Goal: Check status: Check status

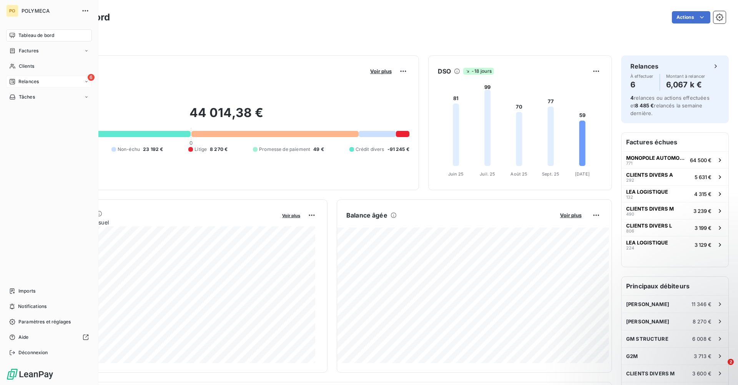
click at [32, 85] on span "Relances" at bounding box center [28, 81] width 20 height 7
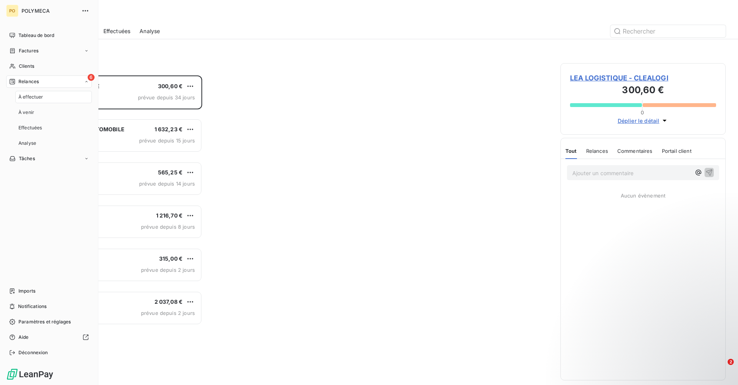
click at [41, 100] on span "À effectuer" at bounding box center [30, 96] width 25 height 7
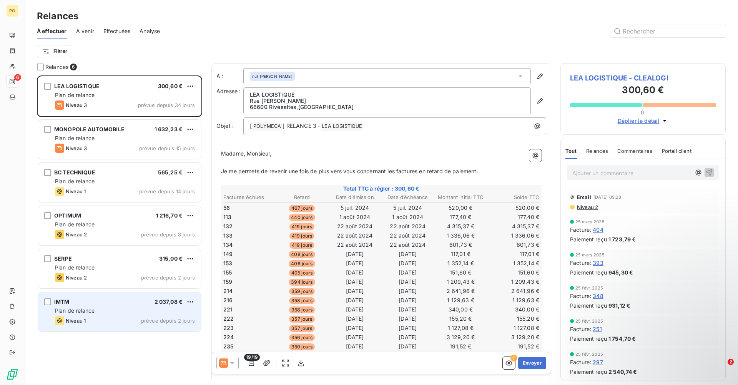
click at [118, 319] on div "Niveau 1 prévue depuis 2 jours" at bounding box center [125, 320] width 140 height 9
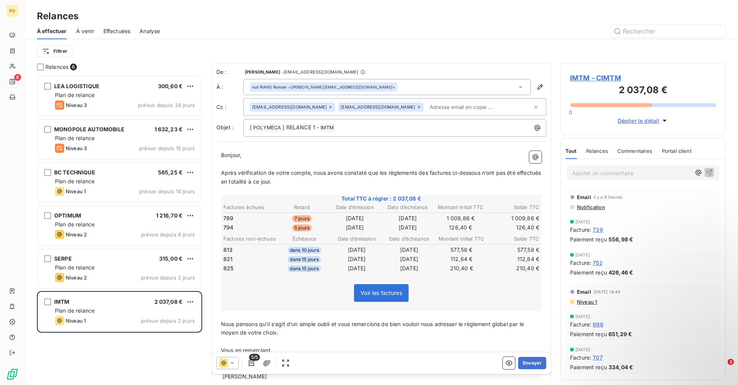
scroll to position [38, 0]
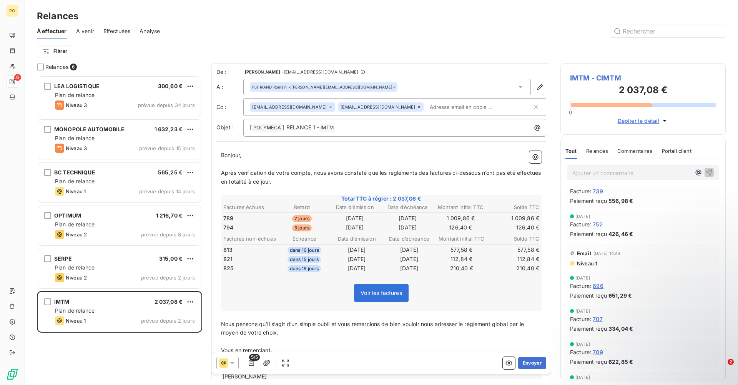
click at [362, 293] on span "Voir les factures" at bounding box center [382, 292] width 42 height 7
click at [371, 290] on span "Voir les factures" at bounding box center [382, 292] width 42 height 7
click at [506, 361] on icon "button" at bounding box center [509, 362] width 7 height 5
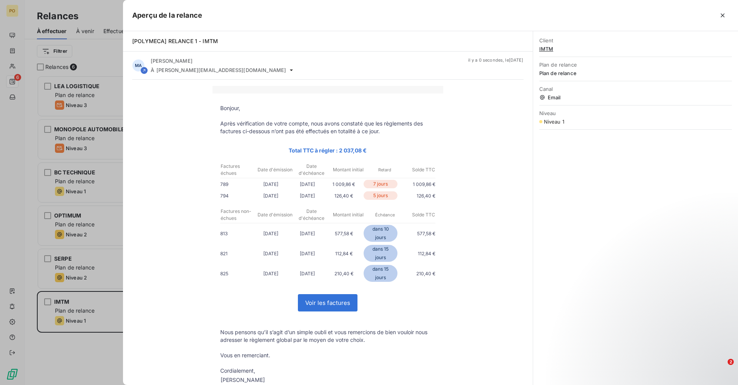
click at [325, 306] on link "Voir les factures" at bounding box center [327, 302] width 59 height 17
